Goal: Task Accomplishment & Management: Manage account settings

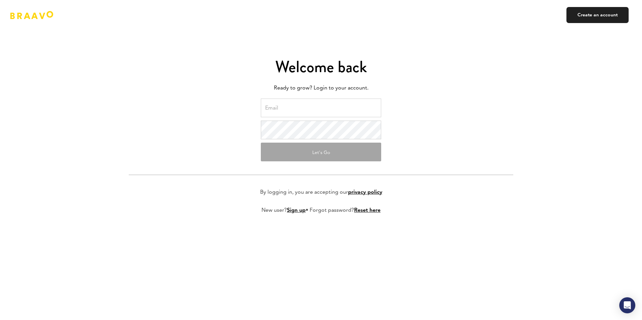
click at [295, 102] on input "email" at bounding box center [321, 108] width 120 height 19
type input "charles@sociaaal.com"
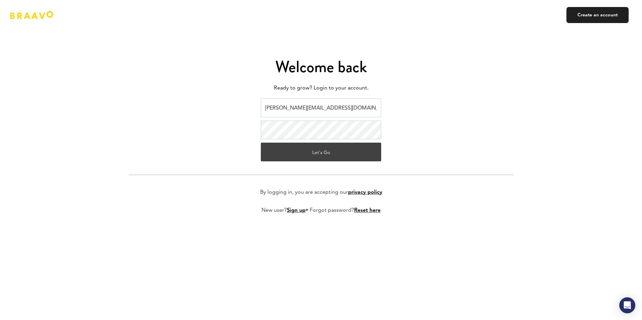
click at [331, 157] on button "Let's Go" at bounding box center [321, 152] width 120 height 19
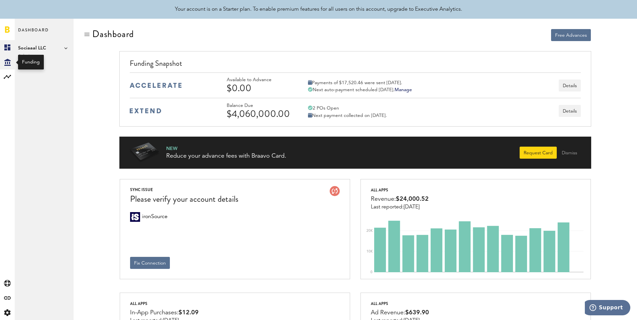
click at [5, 61] on icon "Created with Sketch." at bounding box center [7, 62] width 6 height 7
click at [49, 79] on link "Daily Advance History" at bounding box center [44, 77] width 59 height 15
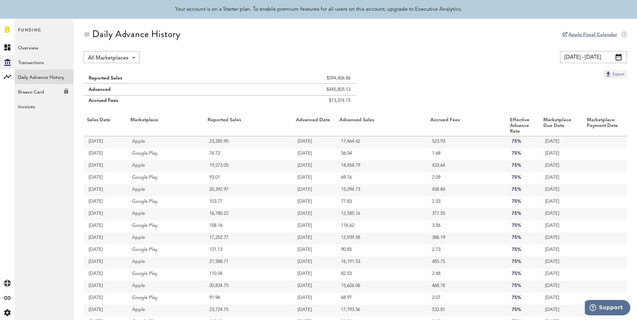
click at [618, 73] on button "Export" at bounding box center [615, 74] width 24 height 9
